Goal: Complete application form

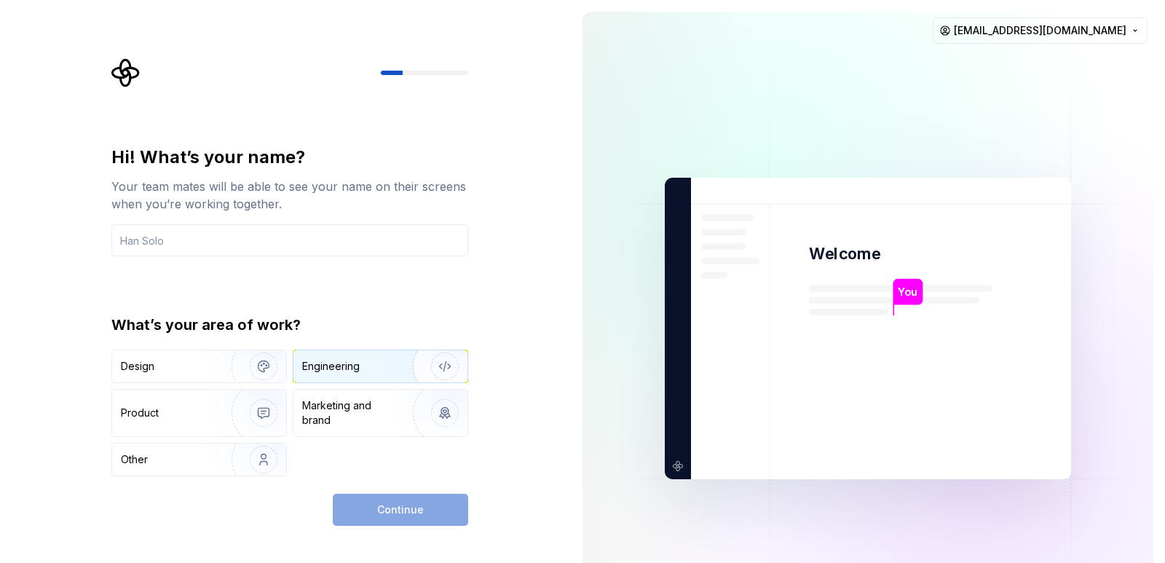
click at [402, 373] on img "button" at bounding box center [435, 367] width 93 height 98
click at [388, 509] on div "Continue" at bounding box center [400, 510] width 135 height 32
click at [388, 510] on div "Continue" at bounding box center [400, 510] width 135 height 32
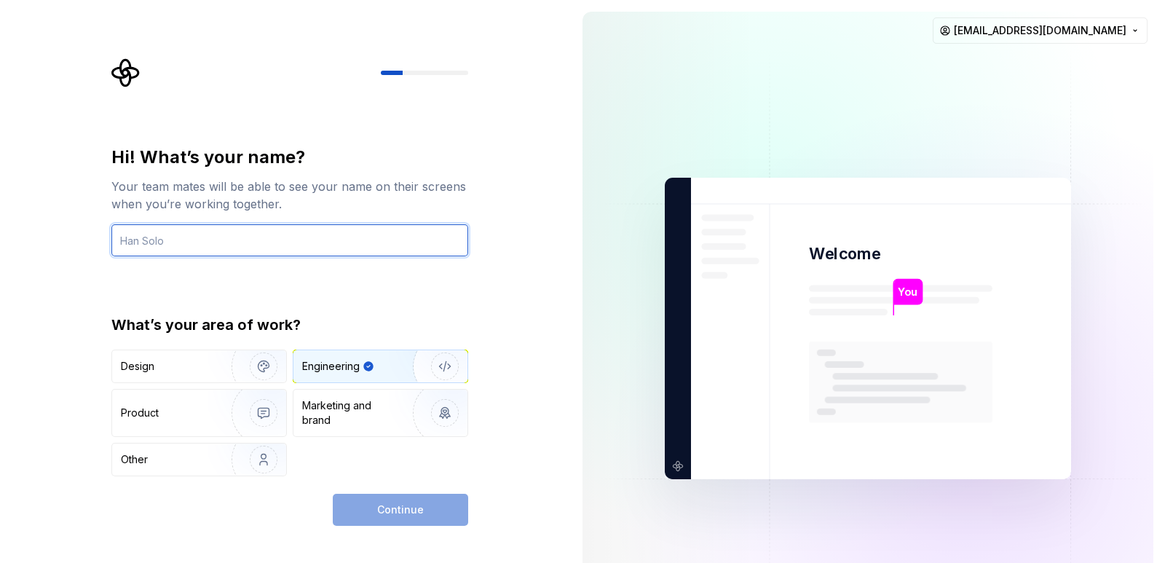
click at [387, 233] on input "text" at bounding box center [289, 240] width 357 height 32
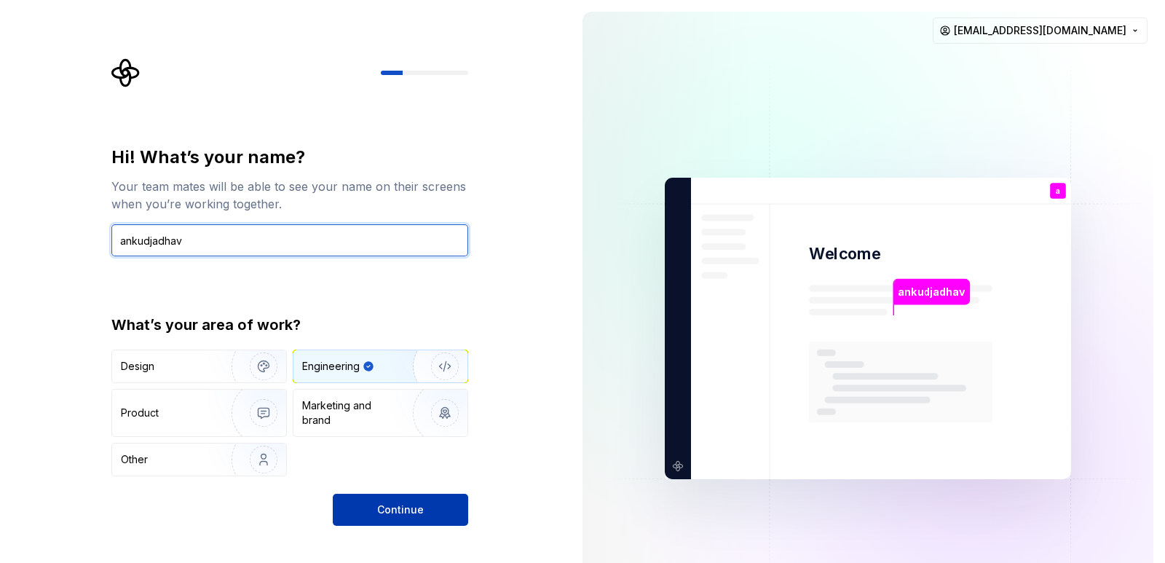
type input "ankudjadhav"
click at [403, 524] on button "Continue" at bounding box center [400, 510] width 135 height 32
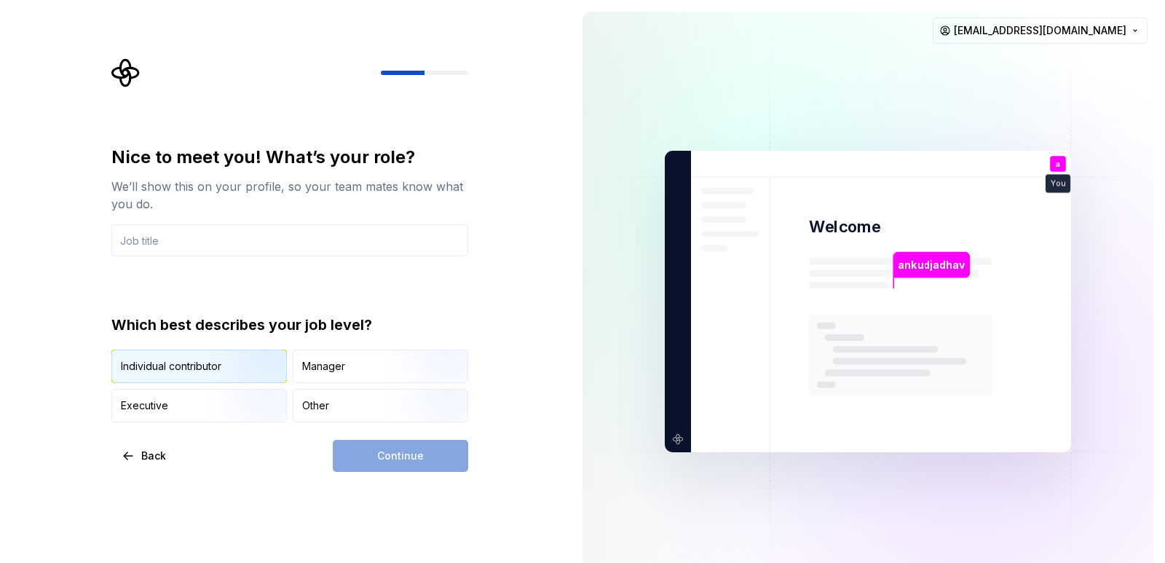
click at [184, 360] on div "Individual contributor" at bounding box center [171, 366] width 100 height 15
click at [387, 443] on div "Continue" at bounding box center [400, 456] width 135 height 32
click at [388, 459] on div "Continue" at bounding box center [400, 456] width 135 height 32
click at [261, 243] on input "text" at bounding box center [289, 240] width 357 height 32
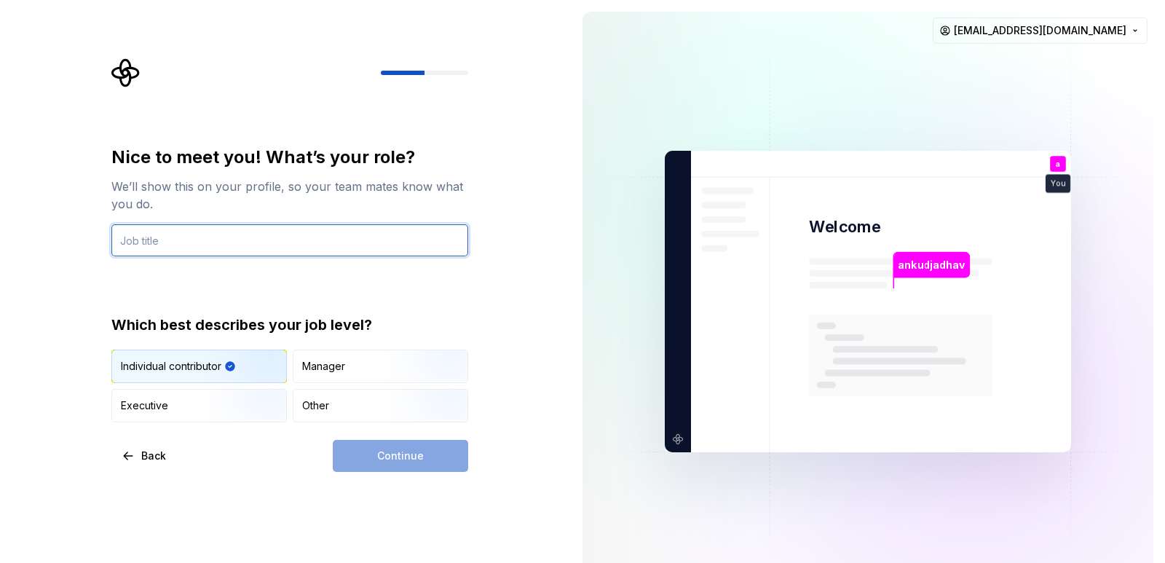
type input "s"
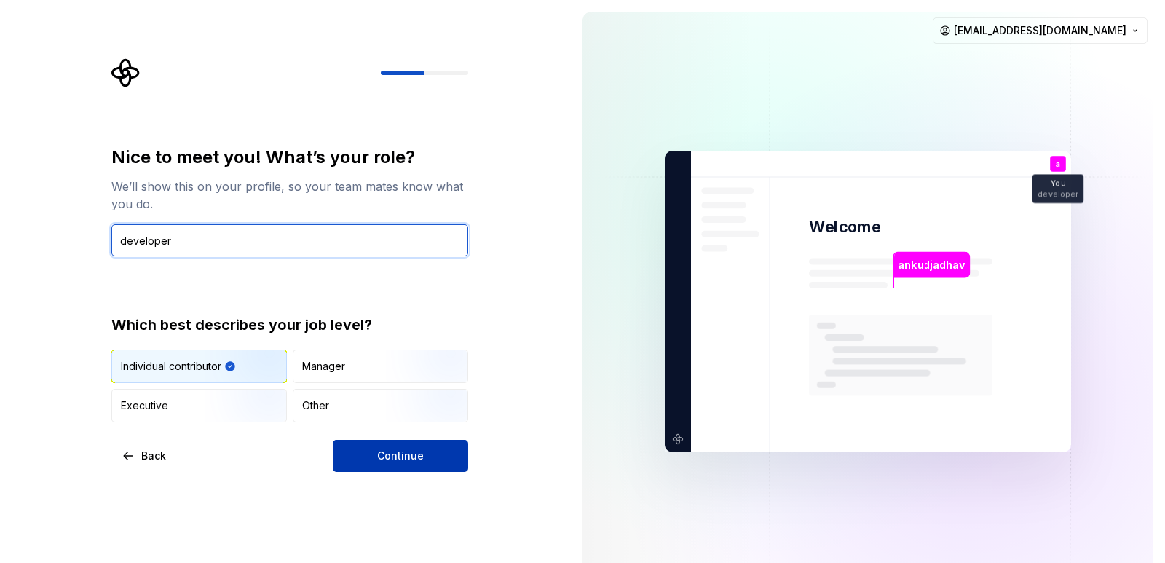
type input "developer"
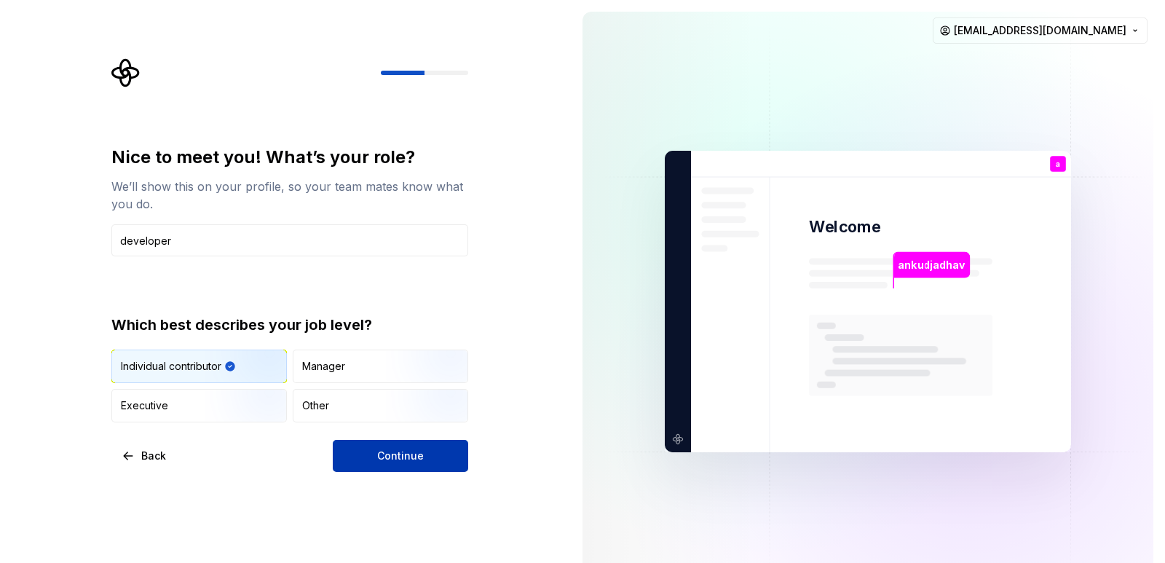
click at [411, 457] on span "Continue" at bounding box center [400, 456] width 47 height 15
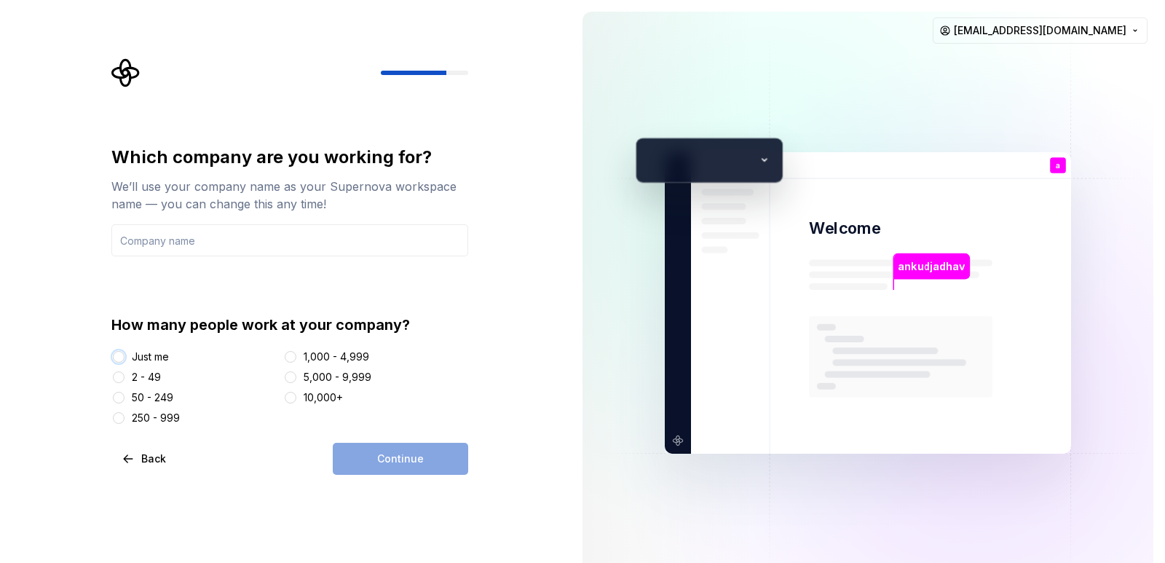
click at [123, 359] on button "Just me" at bounding box center [119, 357] width 12 height 12
click at [216, 231] on input "text" at bounding box center [289, 240] width 357 height 32
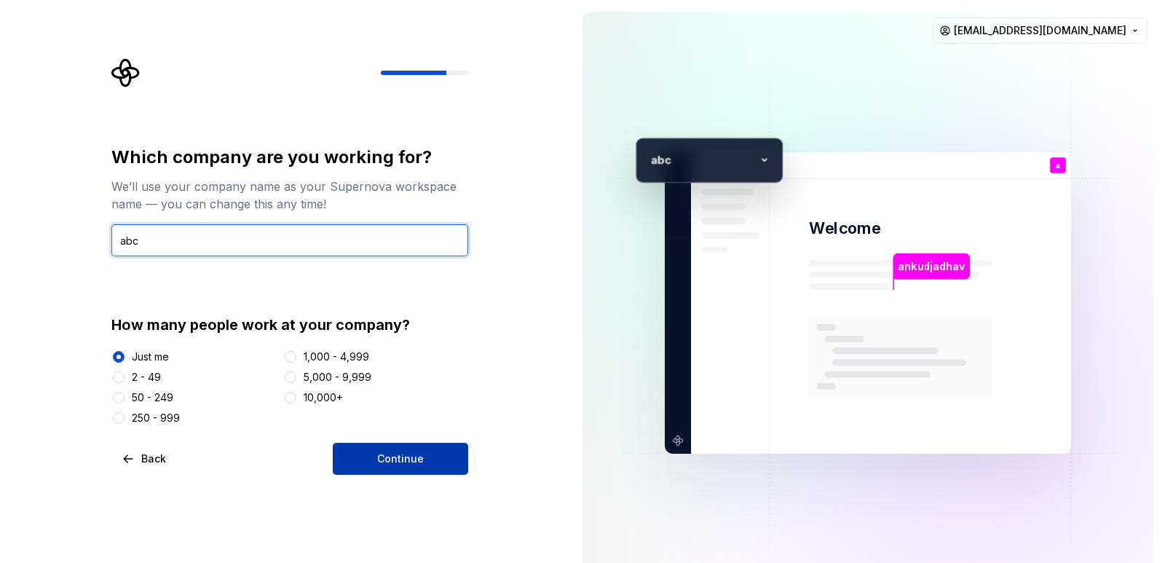
type input "abc"
click at [368, 463] on button "Continue" at bounding box center [400, 459] width 135 height 32
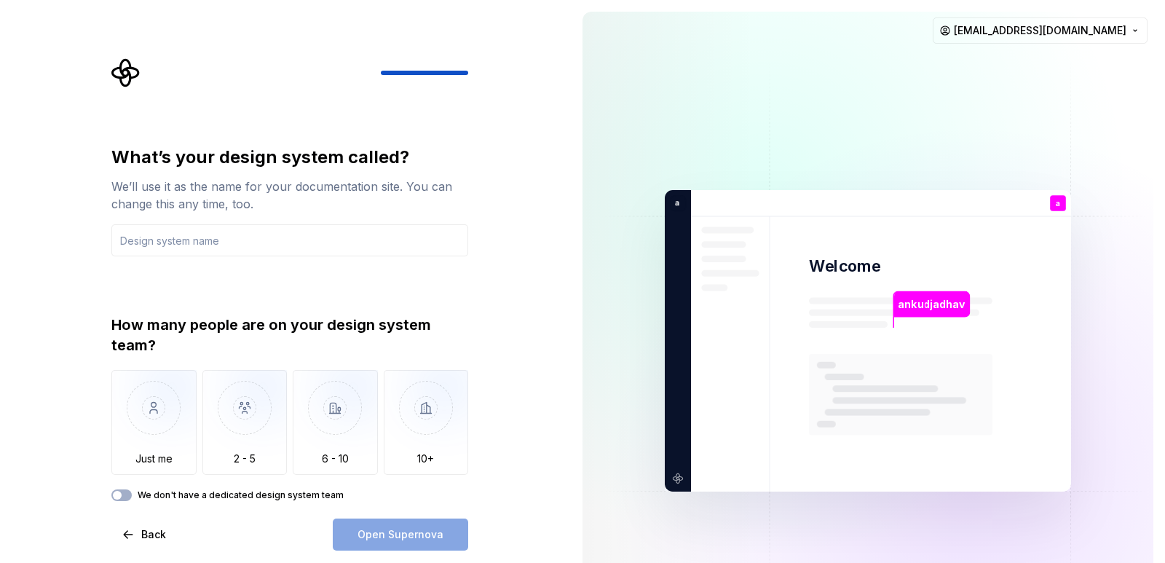
click at [963, 209] on img at bounding box center [868, 341] width 590 height 688
drag, startPoint x: 1164, startPoint y: 165, endPoint x: 1143, endPoint y: 430, distance: 265.9
click at [1143, 430] on div "ankudjadhav Welcome a You developer T B +3 a [PERSON_NAME] [PERSON_NAME] [PERSO…" at bounding box center [868, 341] width 594 height 682
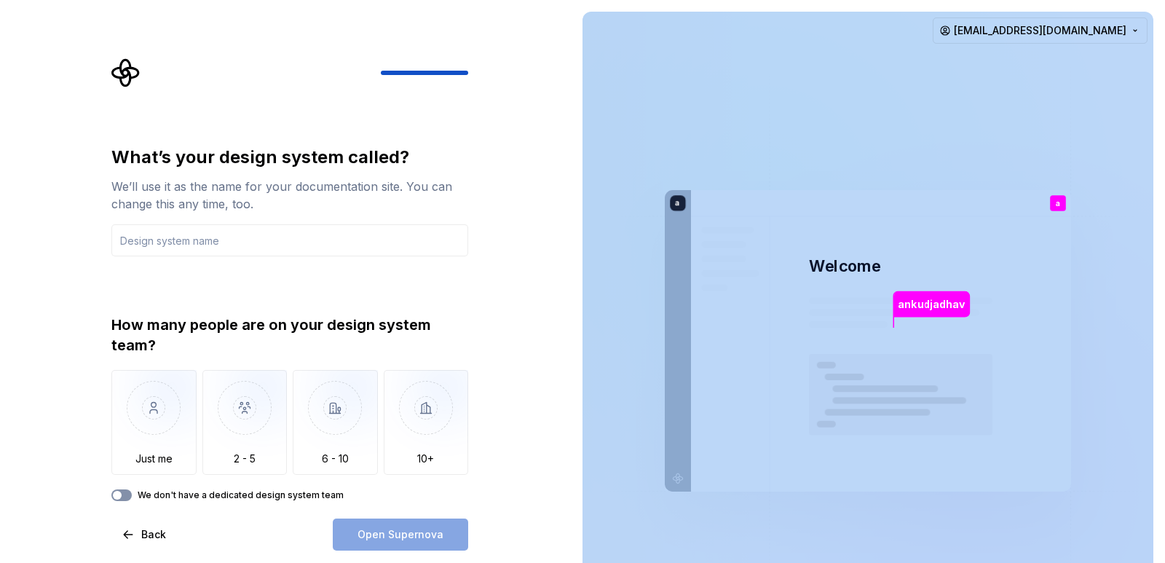
click at [118, 500] on button "We don't have a dedicated design system team" at bounding box center [121, 495] width 20 height 12
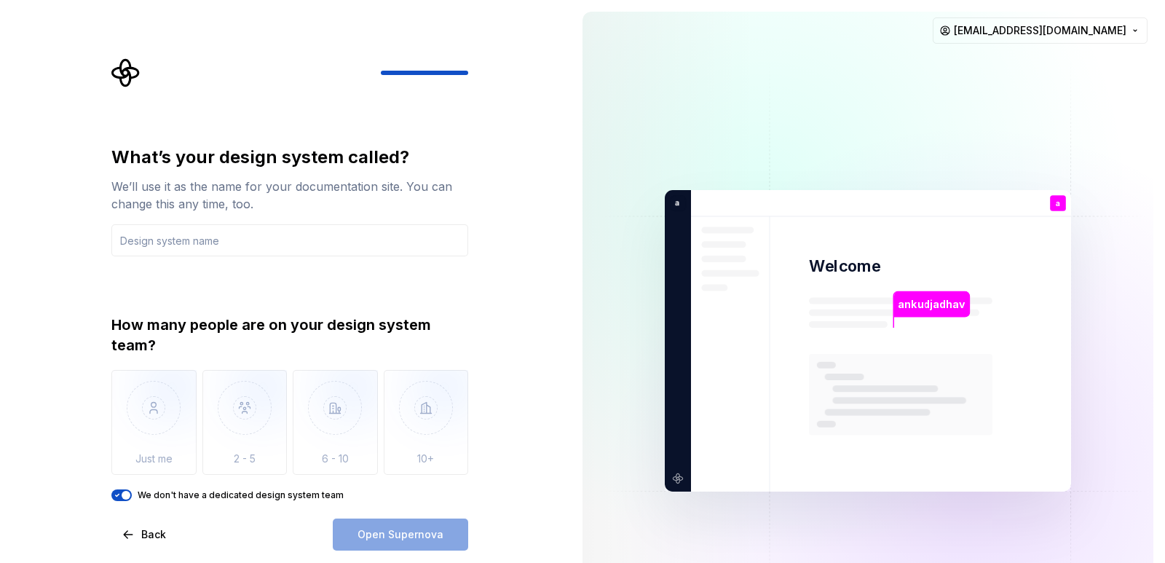
click at [369, 544] on div "Open Supernova" at bounding box center [400, 535] width 135 height 32
click at [369, 543] on div "Open Supernova" at bounding box center [400, 535] width 135 height 32
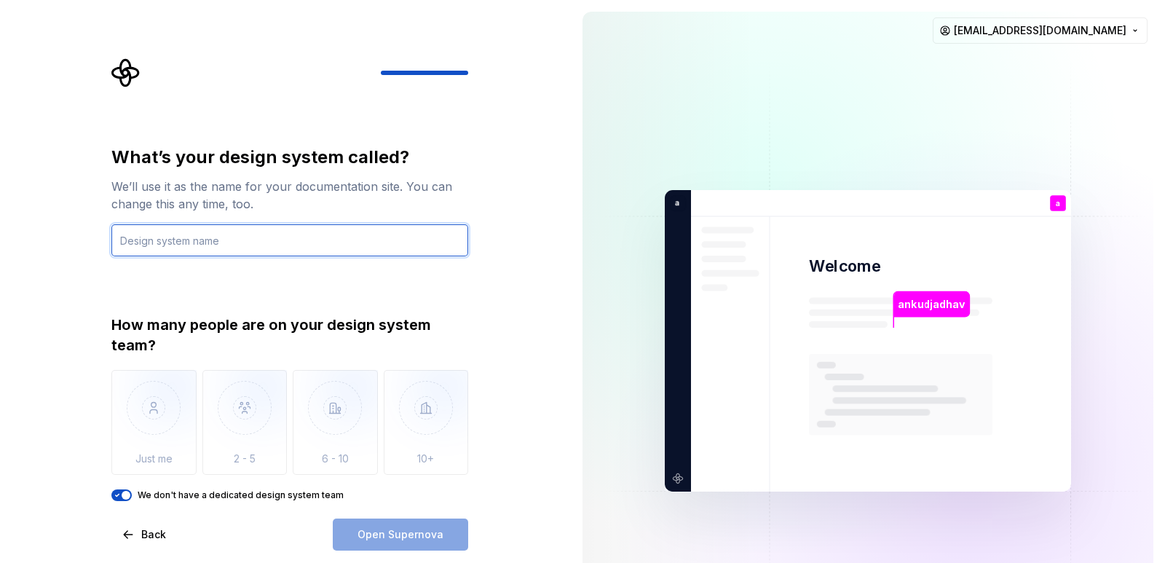
click at [245, 236] on input "text" at bounding box center [289, 240] width 357 height 32
type input "mj"
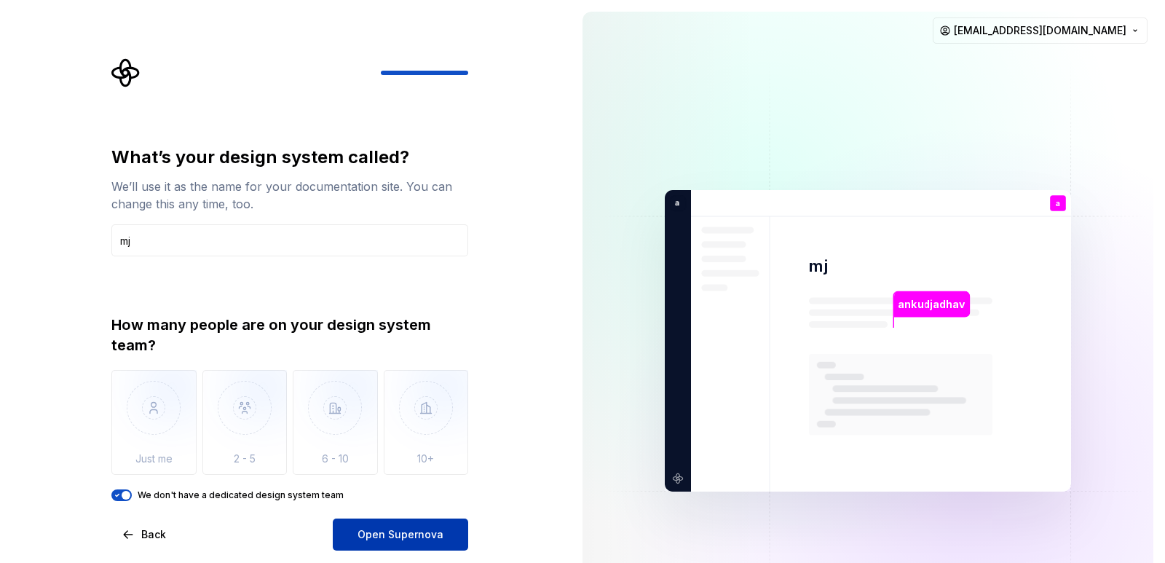
click at [385, 529] on span "Open Supernova" at bounding box center [401, 534] width 86 height 15
